Goal: Task Accomplishment & Management: Use online tool/utility

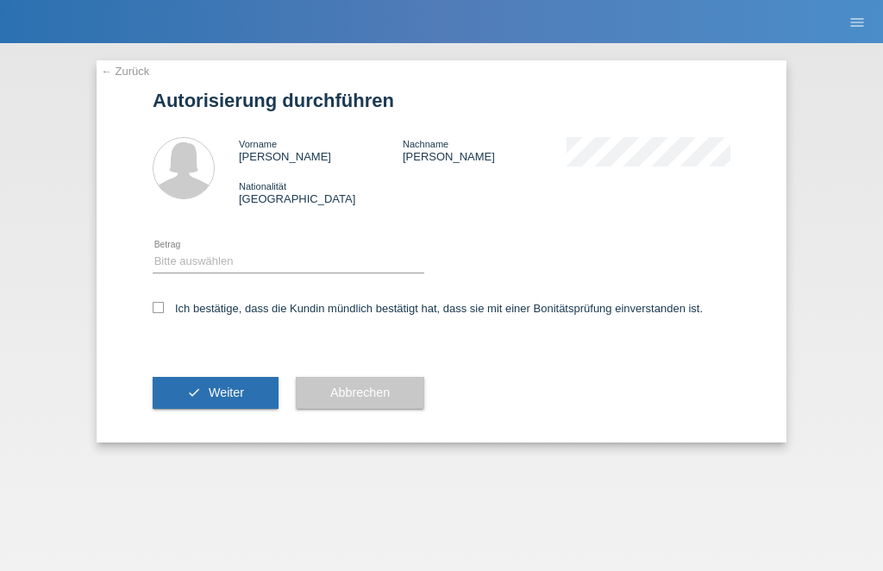
click at [114, 67] on link "← Zurück" at bounding box center [125, 71] width 48 height 13
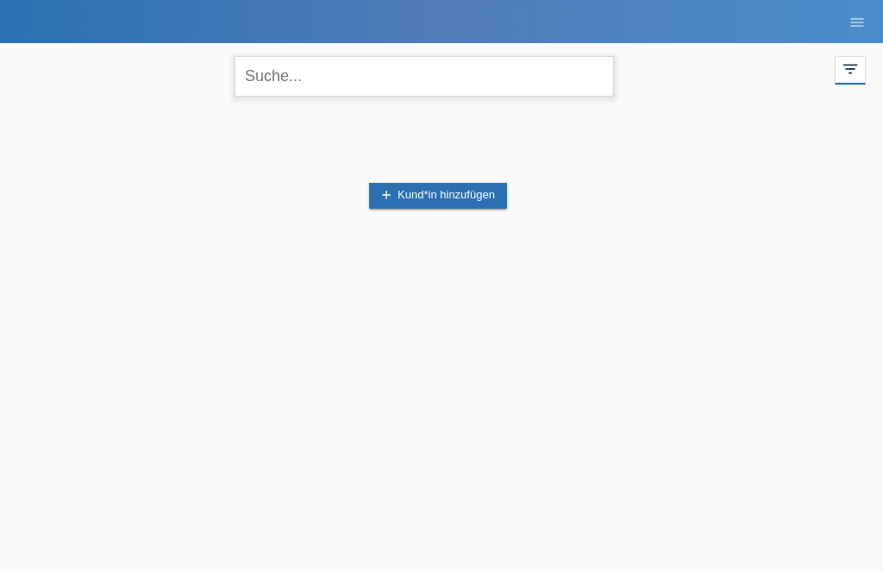
click at [322, 74] on input "text" at bounding box center [423, 76] width 379 height 41
type input "Skarlatos"
click at [855, 73] on icon "filter_list" at bounding box center [850, 68] width 19 height 19
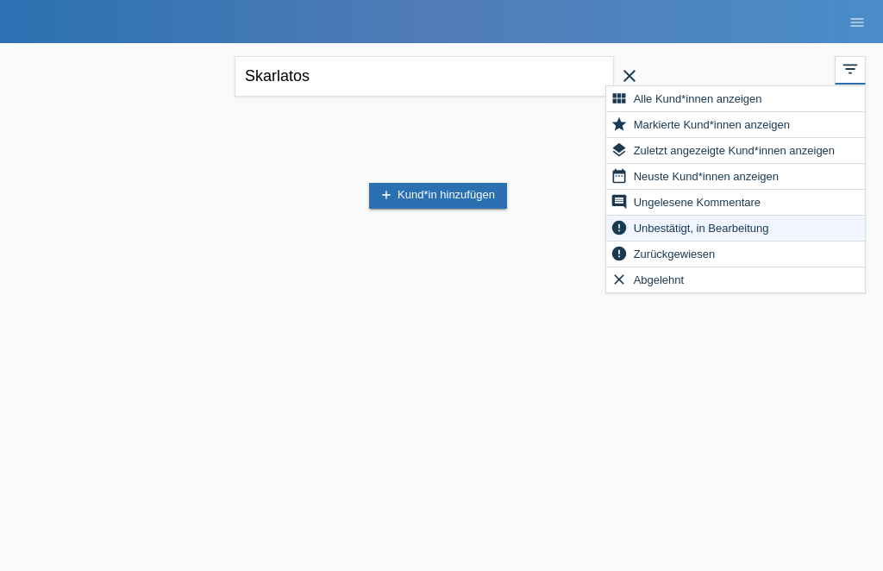
click at [733, 97] on span "Alle Kund*innen anzeigen" at bounding box center [698, 98] width 134 height 21
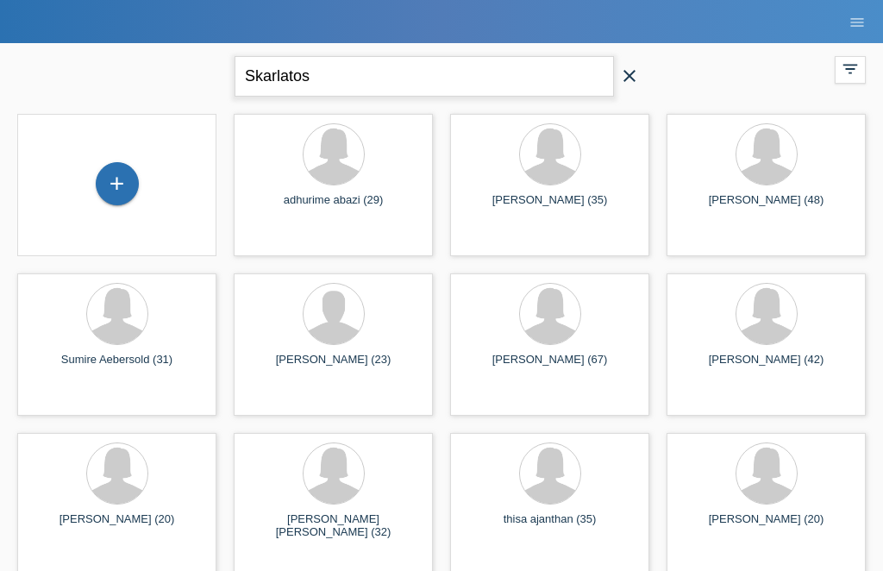
click at [503, 80] on input "Skarlatos" at bounding box center [423, 76] width 379 height 41
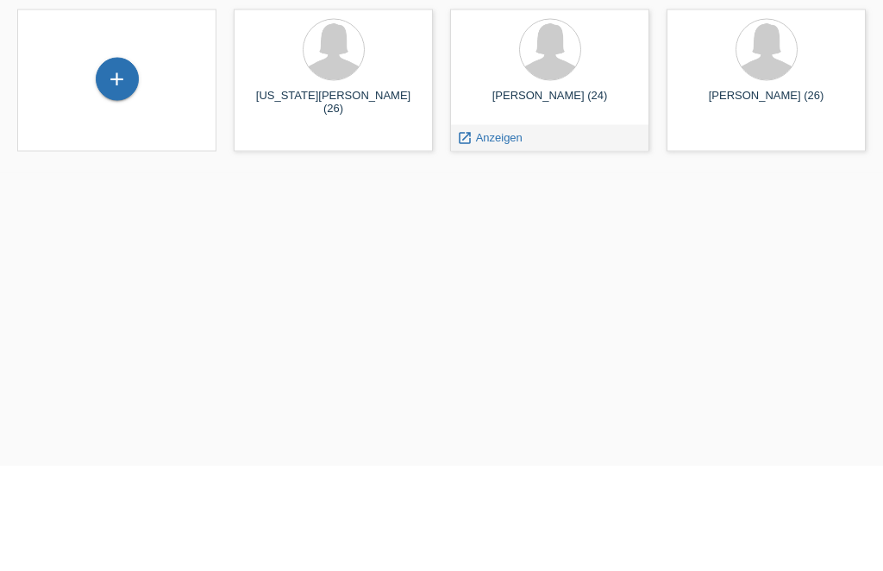
click at [470, 234] on icon "launch" at bounding box center [465, 242] width 16 height 16
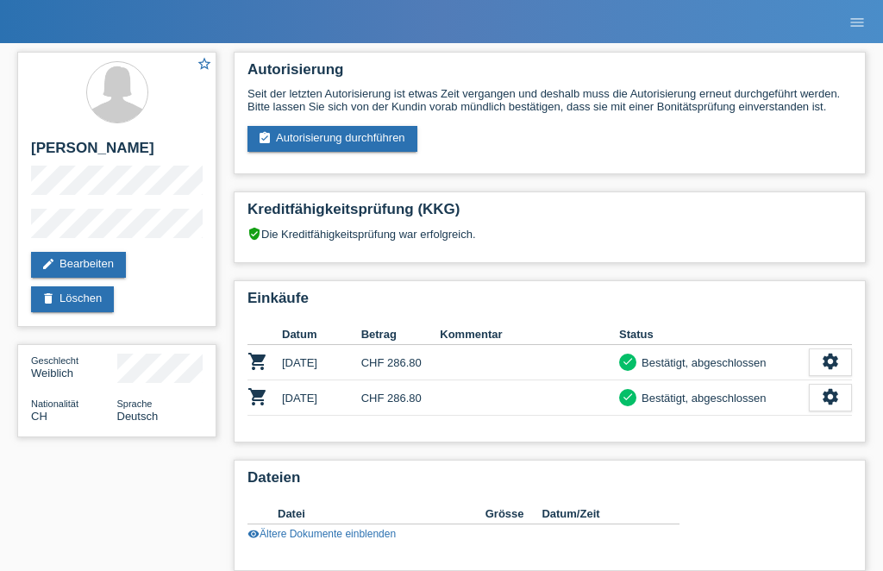
click at [344, 140] on link "assignment_turned_in Autorisierung durchführen" at bounding box center [332, 139] width 170 height 26
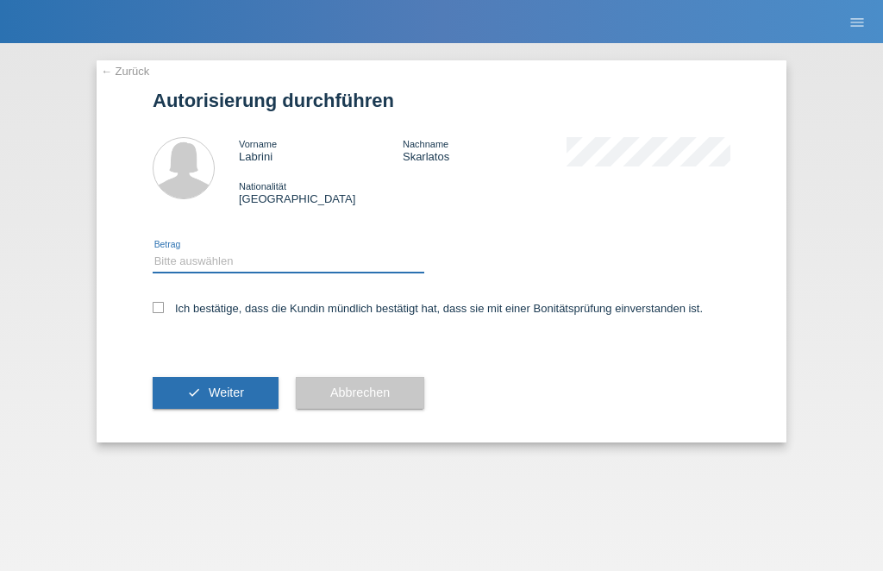
click at [268, 258] on select "Bitte auswählen CHF 1.00 - CHF 499.00 CHF 500.00 - CHF 1'999.00 CHF 2'000.00 - …" at bounding box center [289, 261] width 272 height 21
select select "1"
click at [176, 307] on label "Ich bestätige, dass die Kundin mündlich bestätigt hat, dass sie mit einer Bonit…" at bounding box center [428, 308] width 550 height 13
click at [164, 307] on input "Ich bestätige, dass die Kundin mündlich bestätigt hat, dass sie mit einer Bonit…" at bounding box center [158, 307] width 11 height 11
checkbox input "true"
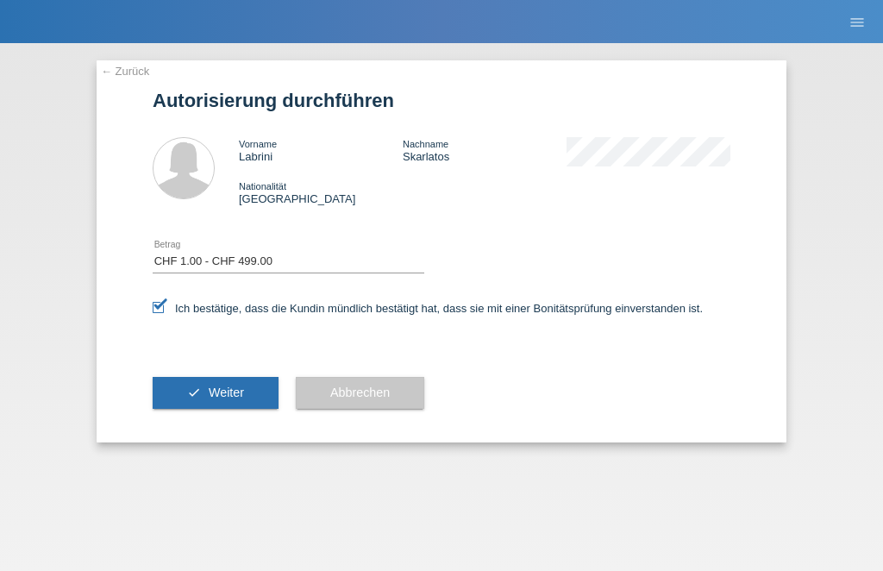
click at [224, 396] on span "Weiter" at bounding box center [226, 392] width 35 height 14
